Goal: Task Accomplishment & Management: Use online tool/utility

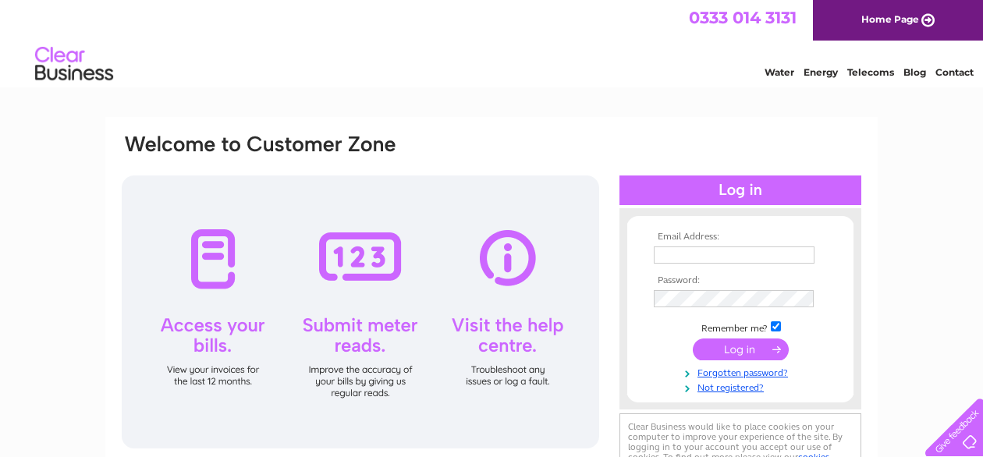
type input "beecleaner@hotmail.co.uk"
click at [718, 344] on input "submit" at bounding box center [741, 349] width 96 height 22
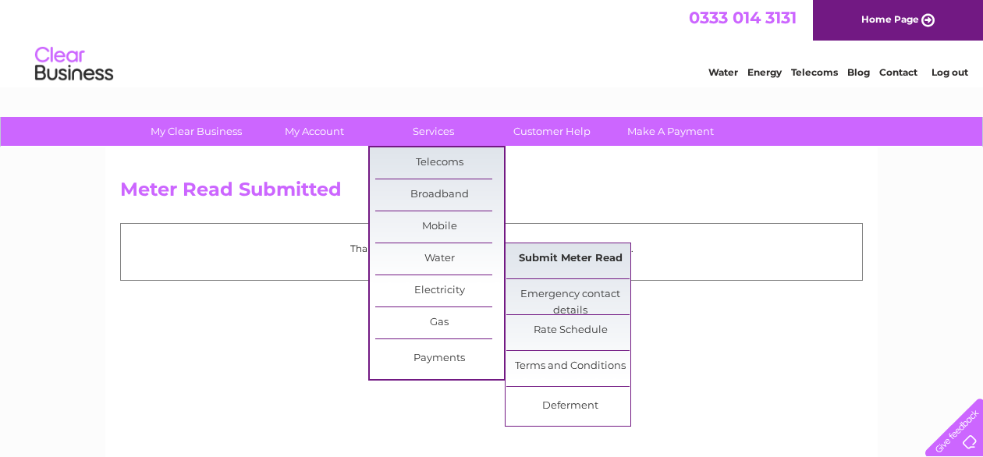
click at [571, 260] on link "Submit Meter Read" at bounding box center [570, 258] width 129 height 31
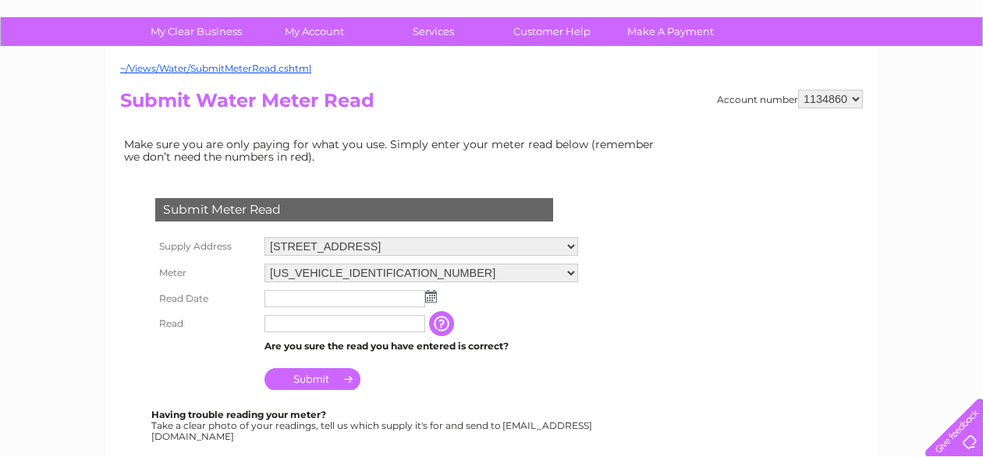
scroll to position [119, 0]
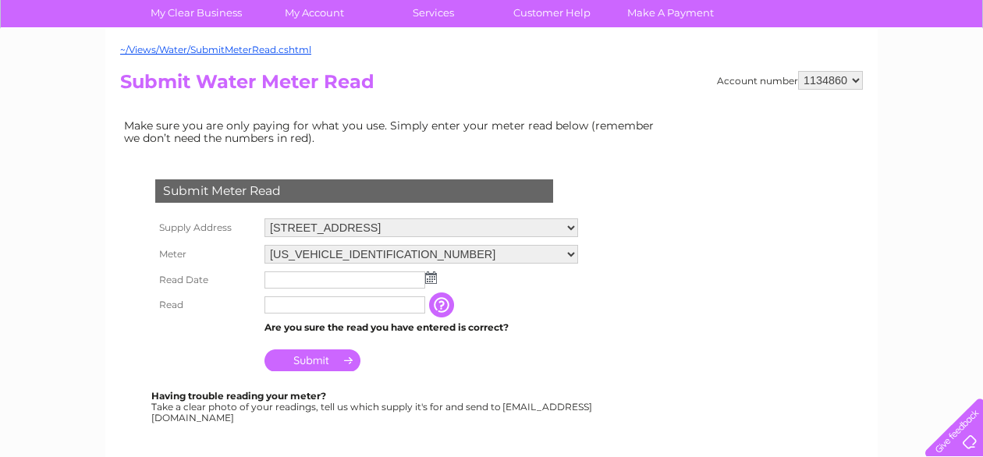
click at [429, 277] on img at bounding box center [431, 277] width 12 height 12
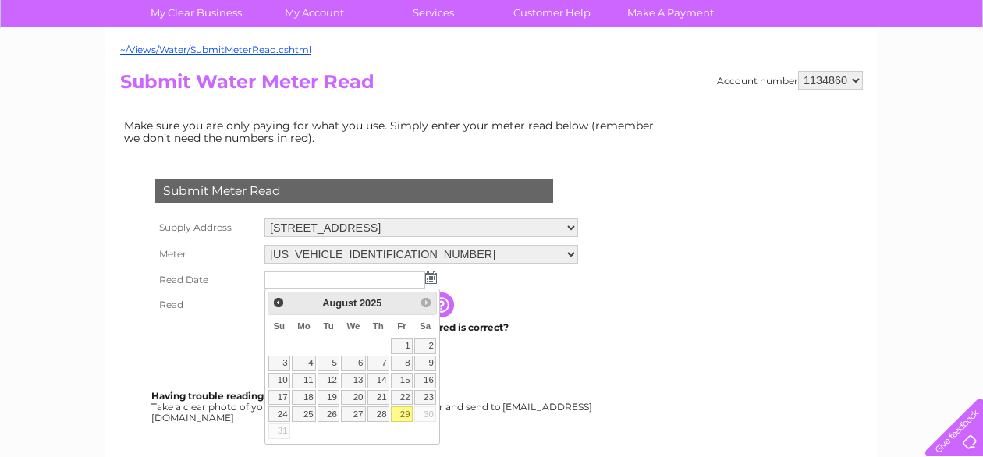
click at [404, 408] on link "29" at bounding box center [402, 414] width 22 height 16
type input "2025/08/29"
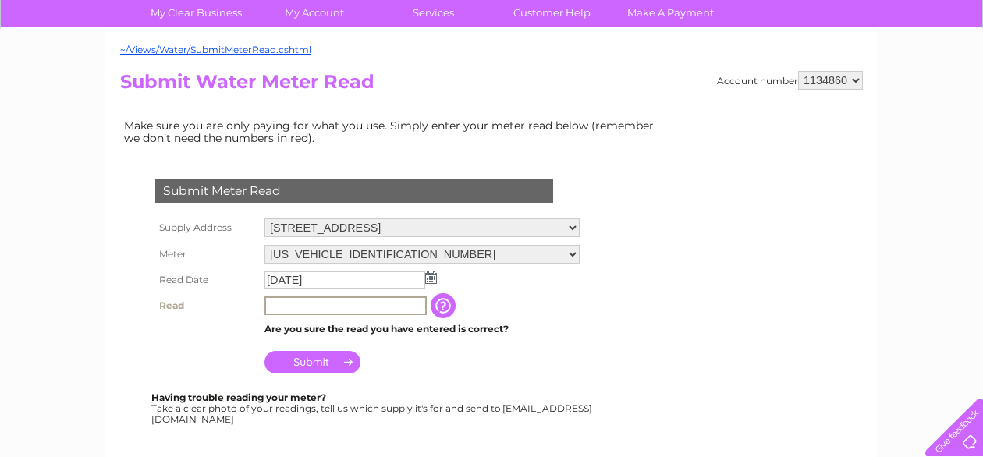
click at [275, 302] on input "text" at bounding box center [345, 305] width 162 height 19
type input "6009"
click at [309, 359] on input "Submit" at bounding box center [312, 360] width 96 height 22
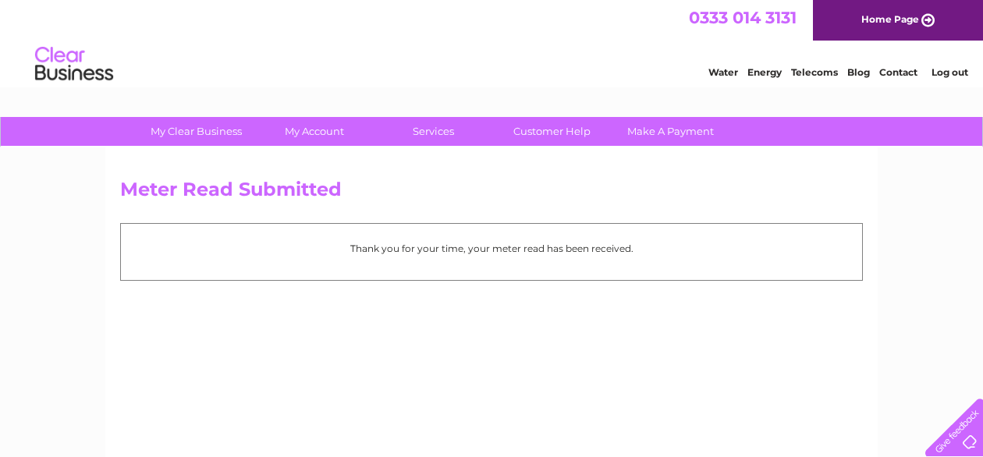
click at [954, 69] on link "Log out" at bounding box center [949, 72] width 37 height 12
